Goal: Check status: Check status

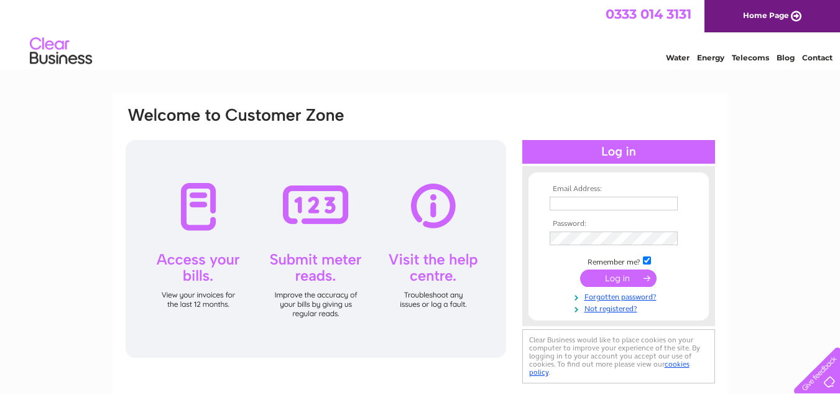
type input "william@frescodog.co.uk"
click at [618, 280] on input "submit" at bounding box center [618, 277] width 76 height 17
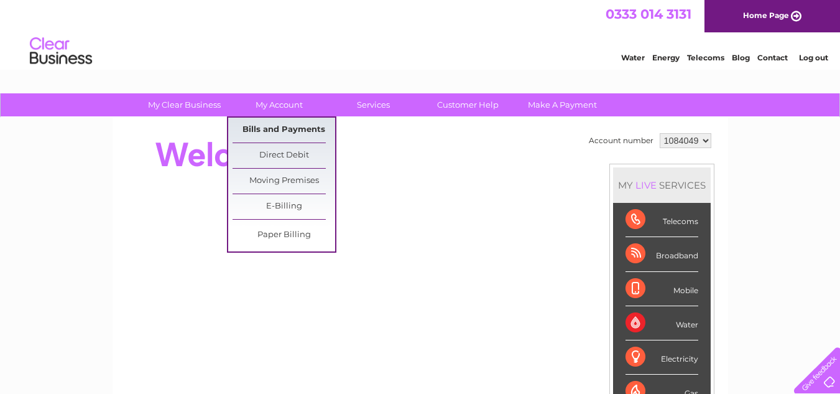
click at [277, 129] on link "Bills and Payments" at bounding box center [284, 130] width 103 height 25
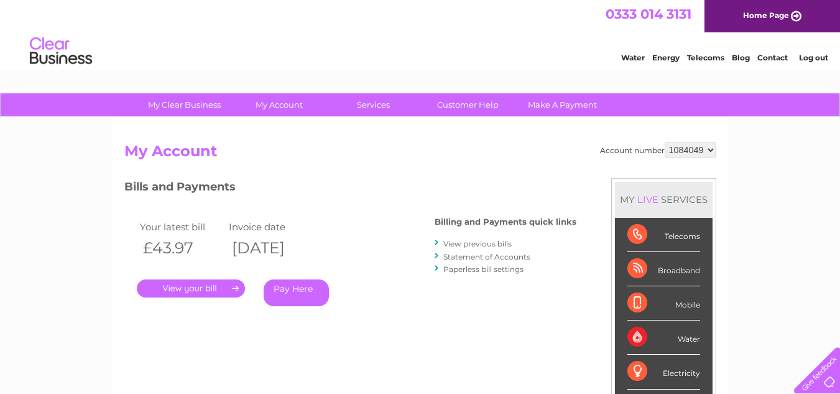
scroll to position [62, 0]
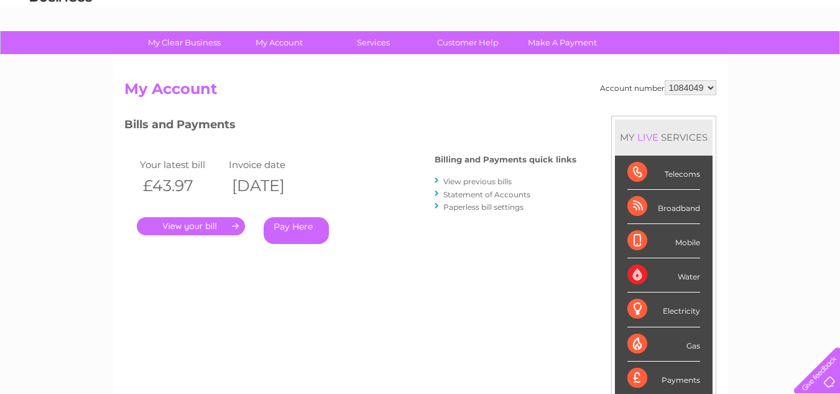
click at [195, 228] on link "." at bounding box center [191, 226] width 108 height 18
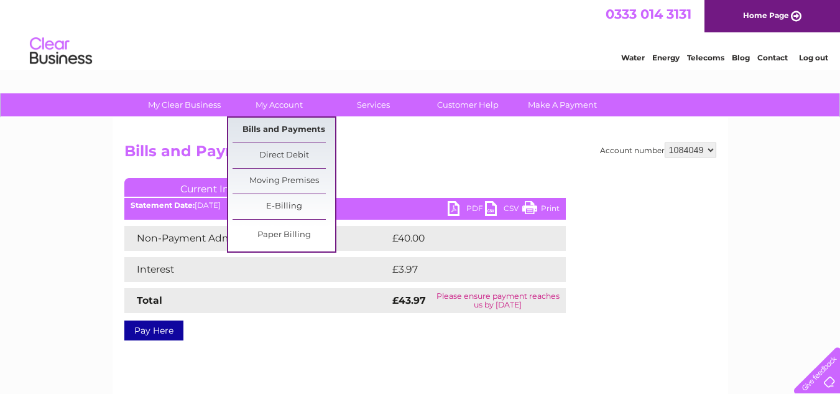
click at [282, 137] on link "Bills and Payments" at bounding box center [284, 130] width 103 height 25
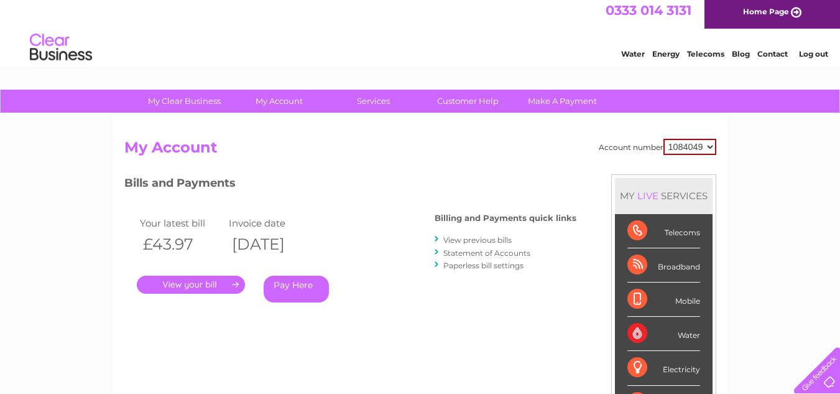
scroll to position [62, 0]
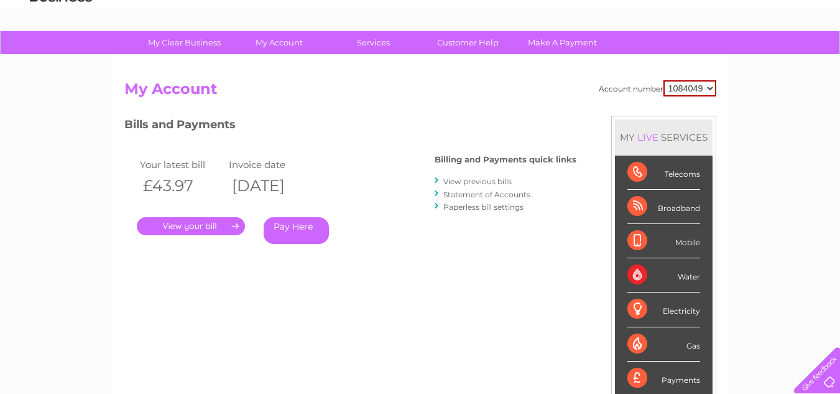
click at [474, 194] on link "Statement of Accounts" at bounding box center [486, 194] width 87 height 9
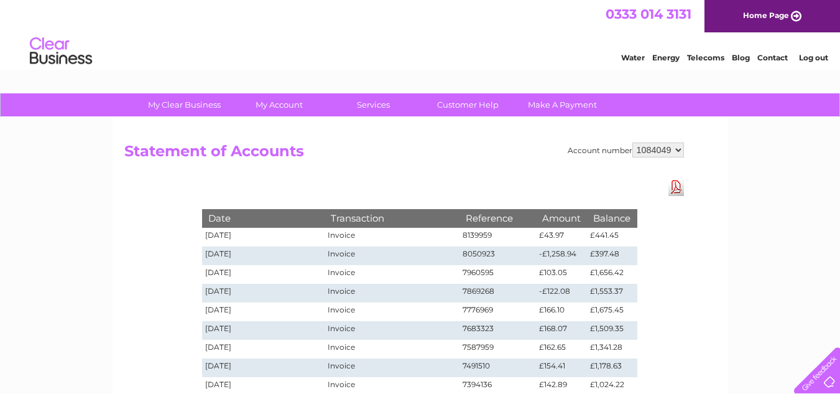
click at [50, 51] on img at bounding box center [60, 51] width 63 height 38
